Goal: Ask a question

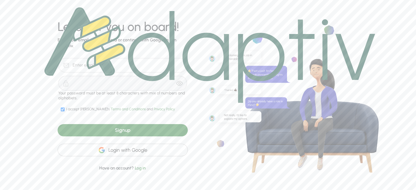
click at [142, 149] on div "Login with Google" at bounding box center [123, 150] width 130 height 13
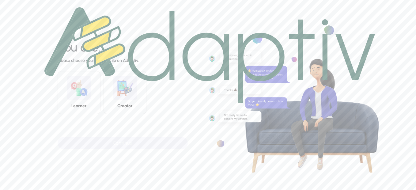
click at [85, 96] on img at bounding box center [209, 55] width 331 height 96
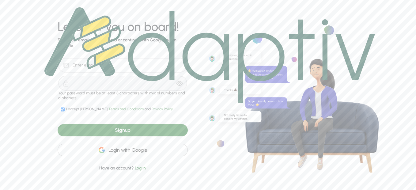
click at [135, 152] on div "Login with Google" at bounding box center [123, 150] width 130 height 13
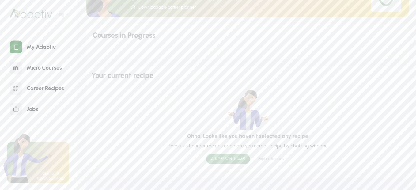
scroll to position [61, 0]
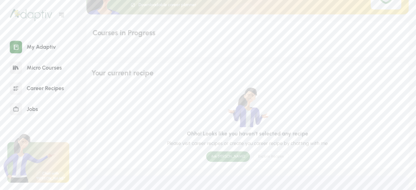
click at [44, 68] on div "Micro Courses" at bounding box center [44, 67] width 44 height 13
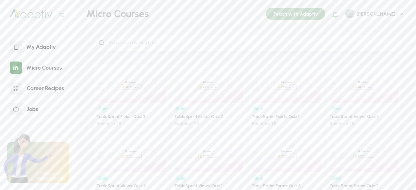
click at [49, 91] on div "Career Recipes" at bounding box center [45, 88] width 47 height 13
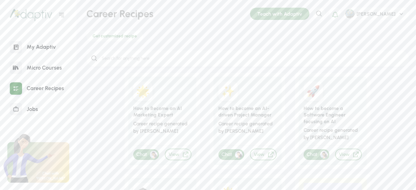
click at [38, 50] on div "My Adaptiv" at bounding box center [41, 46] width 38 height 13
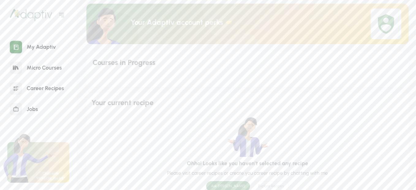
scroll to position [61, 0]
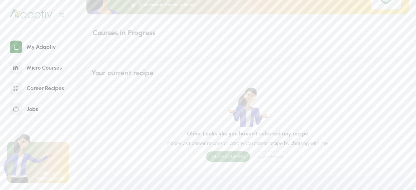
click at [220, 154] on div "Ask [PERSON_NAME]" at bounding box center [228, 157] width 44 height 10
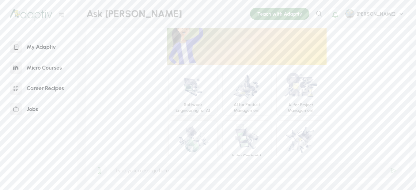
scroll to position [27, 0]
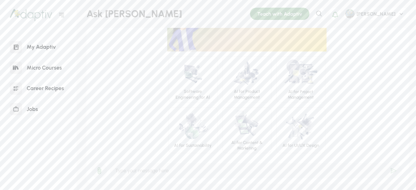
click at [190, 165] on input "text" at bounding box center [256, 171] width 293 height 16
drag, startPoint x: 84, startPoint y: 13, endPoint x: 127, endPoint y: 15, distance: 42.7
click at [127, 15] on div "Ask Ada Teach with Adaptiv Search Notifications [PERSON_NAME]" at bounding box center [247, 14] width 337 height 28
copy div "Ask [PERSON_NAME]"
click at [164, 170] on input "text" at bounding box center [256, 171] width 293 height 16
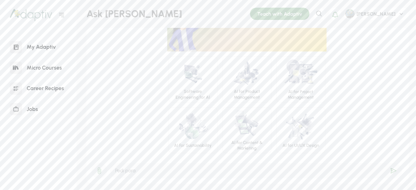
paste input "estudante de engenharia agronômica, com forte interesse em inovação e empreende…"
drag, startPoint x: 165, startPoint y: 171, endPoint x: 35, endPoint y: 174, distance: 130.7
click at [35, 174] on div "My Adaptiv Micro Courses Career Recipes Jobs Ask Ada Teach with Adaptiv Search …" at bounding box center [208, 95] width 416 height 190
click at [116, 170] on input "estudante de engenharia agronômica, com forte interesse em inovação e empreende…" at bounding box center [256, 171] width 293 height 16
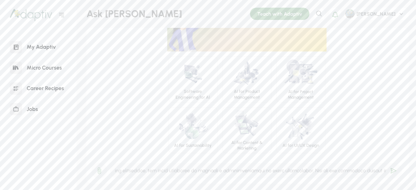
scroll to position [0, 135]
drag, startPoint x: 217, startPoint y: 171, endPoint x: 251, endPoint y: 178, distance: 34.4
click at [271, 179] on div "You can try up three times. Upgrade to premium for more." at bounding box center [246, 171] width 321 height 26
click at [226, 175] on input "text" at bounding box center [256, 171] width 293 height 16
drag, startPoint x: 202, startPoint y: 173, endPoint x: 248, endPoint y: 172, distance: 46.3
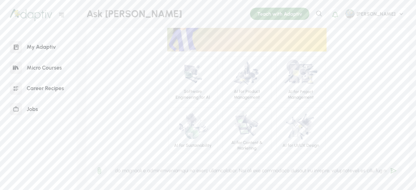
click at [248, 172] on input "text" at bounding box center [256, 171] width 293 height 16
drag, startPoint x: 204, startPoint y: 172, endPoint x: 233, endPoint y: 175, distance: 29.0
click at [233, 175] on input "Olá! Sou estudante de engenharia agronômica, com forte interesse em inovação e …" at bounding box center [256, 171] width 293 height 16
drag, startPoint x: 289, startPoint y: 173, endPoint x: 279, endPoint y: 174, distance: 9.9
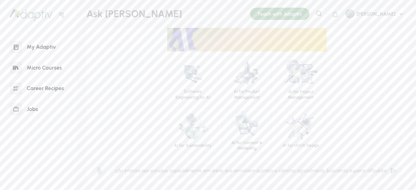
click at [279, 174] on input "Olá! Sou estudante de engenharia agronômica, com forte interesse em inovação e …" at bounding box center [256, 171] width 293 height 16
click at [250, 170] on input "Olá! Sou estudante de engenharia agronômica, com forte interesse em inovação e …" at bounding box center [256, 171] width 293 height 16
drag, startPoint x: 163, startPoint y: 172, endPoint x: 322, endPoint y: 174, distance: 159.2
click at [322, 174] on input "Olá! Sou estudante de engenharia agronômica, com forte interesse em inovação e …" at bounding box center [256, 171] width 293 height 16
click at [165, 171] on input "Olá! Sou estudante de engenharia agronômica, com forte interesse em inovação e …" at bounding box center [256, 171] width 293 height 16
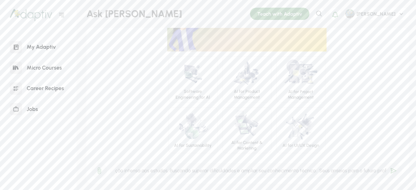
drag, startPoint x: 175, startPoint y: 171, endPoint x: 185, endPoint y: 172, distance: 9.5
click at [185, 172] on input "Olá! Sou estudante de engenharia agronômica, com forte interesse em inovação e …" at bounding box center [256, 171] width 293 height 16
drag, startPoint x: 303, startPoint y: 171, endPoint x: 129, endPoint y: 174, distance: 173.9
click at [129, 174] on input "Olá! Sou estudante de engenharia agronômica, com forte interesse em inovação e …" at bounding box center [256, 171] width 293 height 16
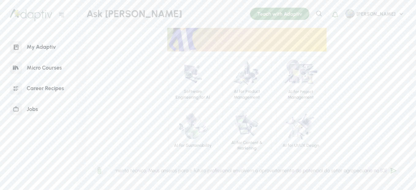
drag, startPoint x: 150, startPoint y: 173, endPoint x: 204, endPoint y: 173, distance: 54.0
click at [204, 173] on input "Olá! Sou estudante de engenharia agronômica, com forte interesse em inovação e …" at bounding box center [256, 171] width 293 height 16
click at [161, 171] on input "Olá! Sou estudante de engenharia agronômica, com forte interesse em inovação e …" at bounding box center [256, 171] width 293 height 16
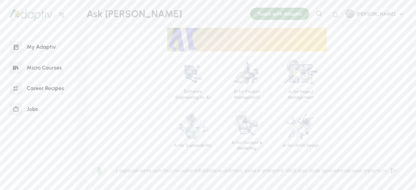
drag, startPoint x: 276, startPoint y: 172, endPoint x: 311, endPoint y: 178, distance: 35.9
click at [311, 178] on input "Olá! Sou estudante de engenharia agronômica, com forte interesse em inovação e …" at bounding box center [256, 171] width 293 height 16
click at [271, 173] on input "Olá! Sou estudante de engenharia agronômica, com forte interesse em inovação e …" at bounding box center [256, 171] width 293 height 16
drag, startPoint x: 233, startPoint y: 171, endPoint x: 213, endPoint y: 171, distance: 19.6
click at [213, 171] on input "Olá! Sou estudante de engenharia agronômica, com forte interesse em inovação e …" at bounding box center [256, 171] width 293 height 16
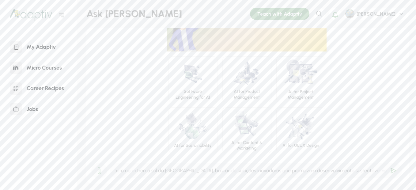
scroll to position [0, 1066]
drag, startPoint x: 275, startPoint y: 172, endPoint x: 308, endPoint y: 175, distance: 32.7
click at [308, 175] on input "Olá! Sou estudante de engenharia agronômica, com forte interesse em inovação e …" at bounding box center [256, 171] width 293 height 16
click at [288, 171] on input "Olá! Sou estudante de engenharia agronômica, com forte interesse em inovação e …" at bounding box center [256, 171] width 293 height 16
click at [285, 171] on input "Olá! Sou estudante de engenharia agronômica, com forte interesse em inovação e …" at bounding box center [256, 171] width 293 height 16
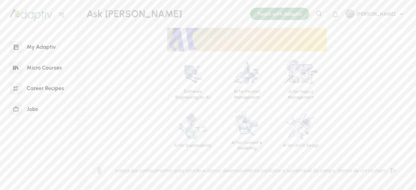
scroll to position [0, 1725]
drag, startPoint x: 337, startPoint y: 173, endPoint x: 312, endPoint y: 177, distance: 25.7
click at [313, 177] on input "Olá! Sou estudante de engenharia agronômica, com forte interesse em inovação e …" at bounding box center [256, 171] width 293 height 16
click at [220, 173] on input "Olá! Sou estudante de engenharia agronômica, com forte interesse em inovação e …" at bounding box center [256, 171] width 293 height 16
drag, startPoint x: 204, startPoint y: 170, endPoint x: 181, endPoint y: 171, distance: 23.3
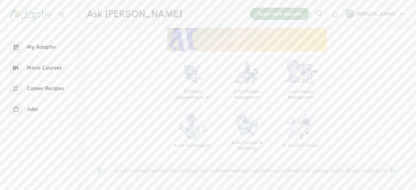
click at [181, 171] on input "Olá! Sou estudante de engenharia agronômica, com forte interesse em inovação e …" at bounding box center [256, 171] width 293 height 16
drag, startPoint x: 205, startPoint y: 171, endPoint x: 417, endPoint y: 171, distance: 212.8
click at [416, 0] on html "My Adaptiv Micro Courses Career Recipes Jobs Ask Ada Teach with Adaptiv Search …" at bounding box center [208, 0] width 416 height 0
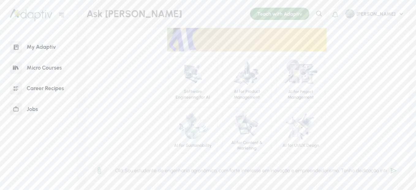
drag, startPoint x: 301, startPoint y: 173, endPoint x: 332, endPoint y: 172, distance: 30.7
click at [328, 174] on input "Olá! Sou estudante de engenharia agronômica, com forte interesse em inovação e …" at bounding box center [256, 171] width 293 height 16
click at [347, 170] on input "Olá! Sou estudante de engenharia agronômica, com forte interesse em inovação e …" at bounding box center [256, 171] width 293 height 16
type input "Olá! Sou estudante de engenharia agronômica, com forte interesse em inovação e …"
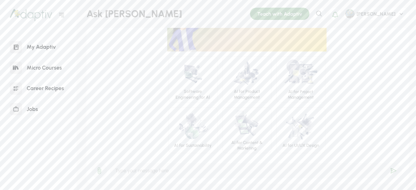
scroll to position [0, 0]
